Goal: Task Accomplishment & Management: Complete application form

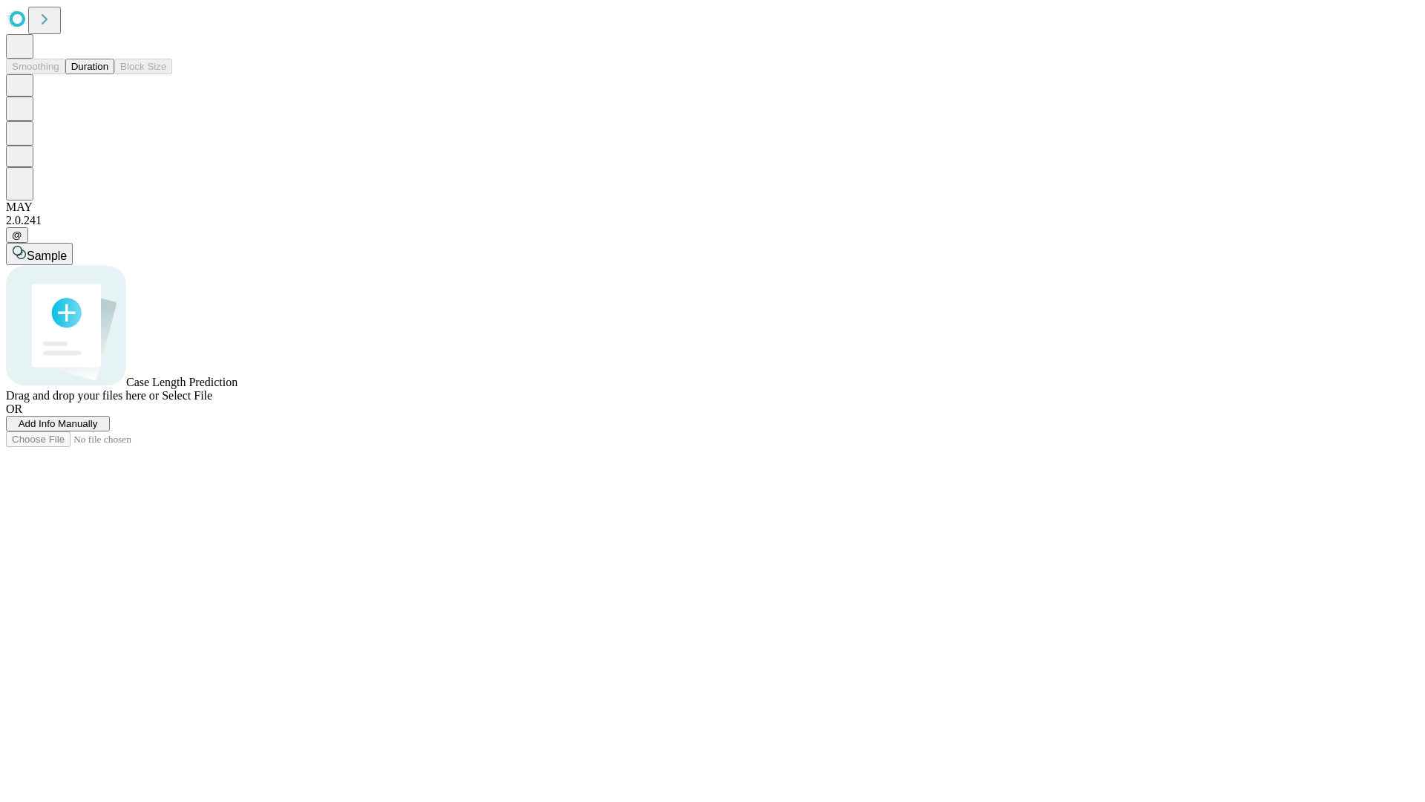
click at [98, 429] on span "Add Info Manually" at bounding box center [58, 423] width 79 height 11
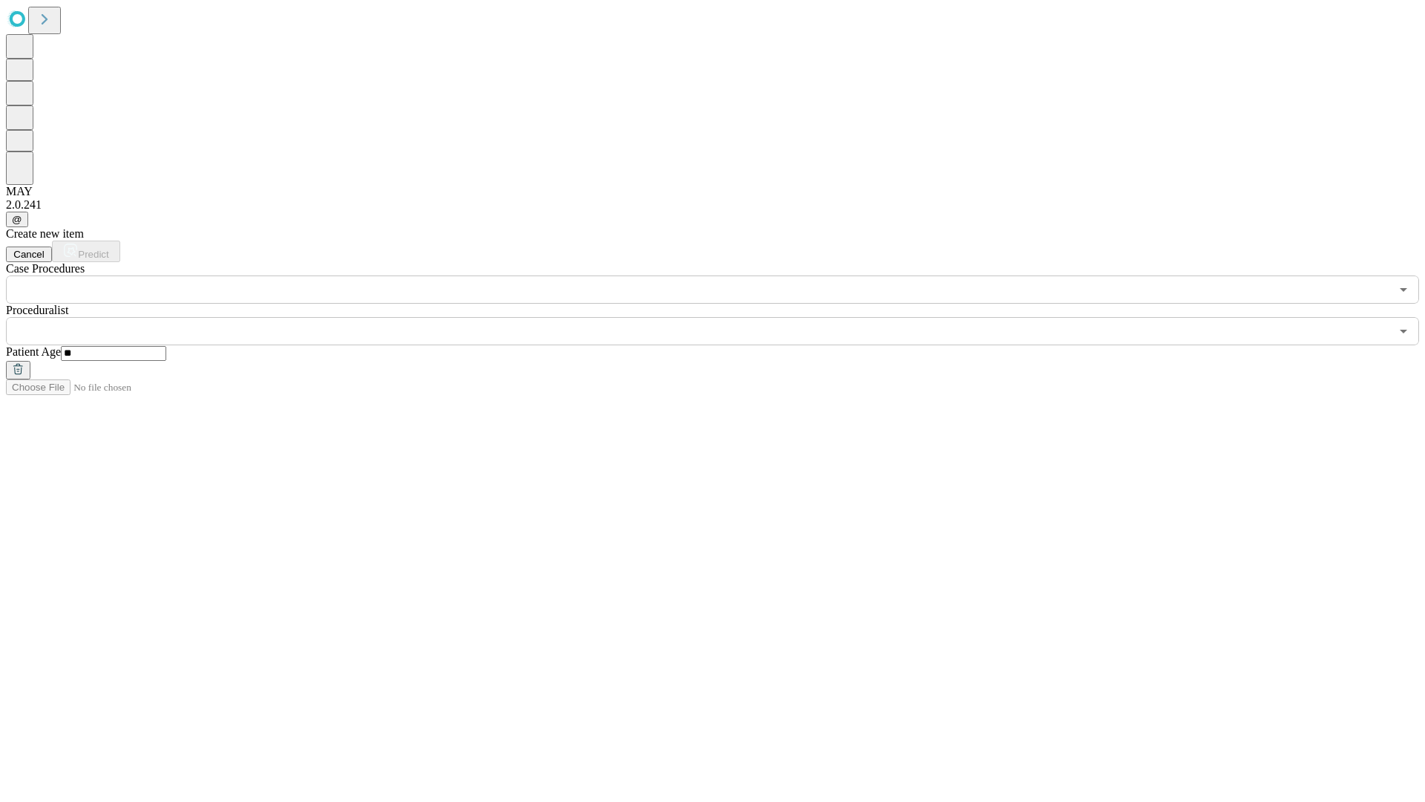
type input "**"
click at [723, 317] on input "text" at bounding box center [698, 331] width 1384 height 28
